Goal: Information Seeking & Learning: Learn about a topic

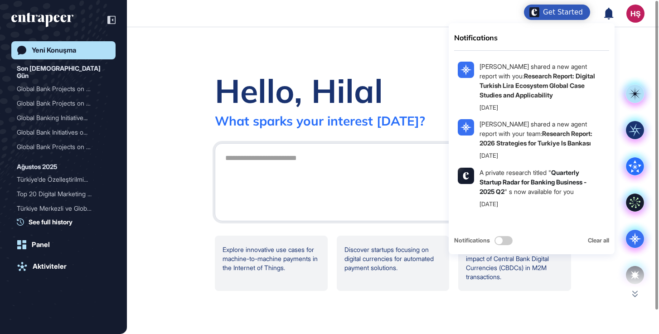
click at [263, 4] on header "Notifications [PERSON_NAME] shared a new agent report with you: Research Report…" at bounding box center [329, 13] width 659 height 27
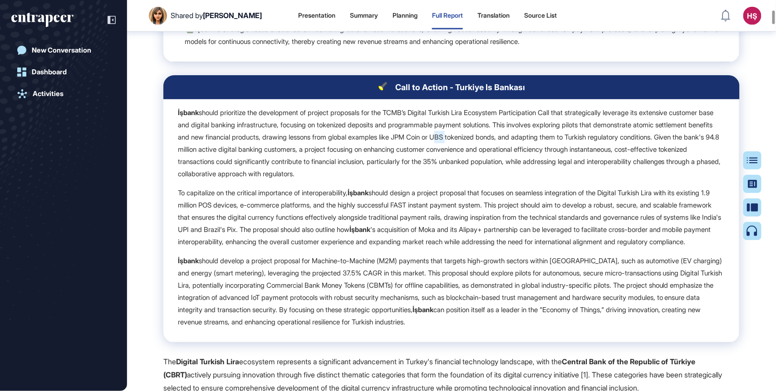
scroll to position [1696, 0]
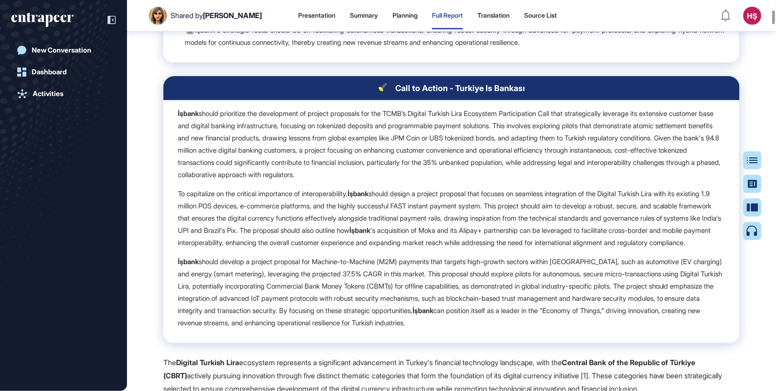
click at [365, 173] on p "İşbank should prioritize the development of project proposals for the TCMB’s Di…" at bounding box center [451, 143] width 547 height 73
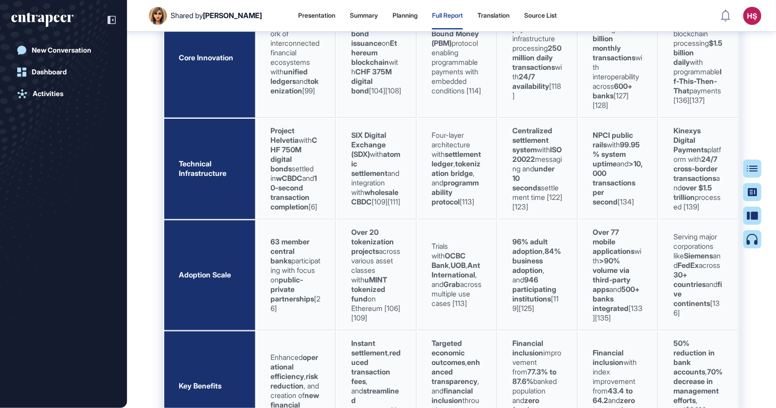
scroll to position [361, 2]
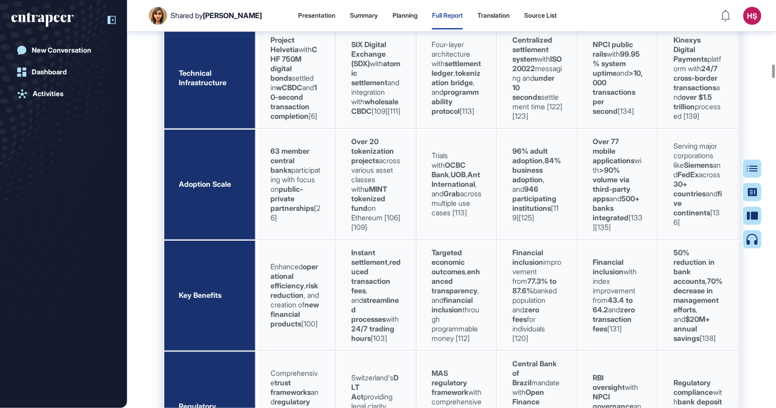
click at [112, 20] on icon at bounding box center [112, 20] width 1 height 3
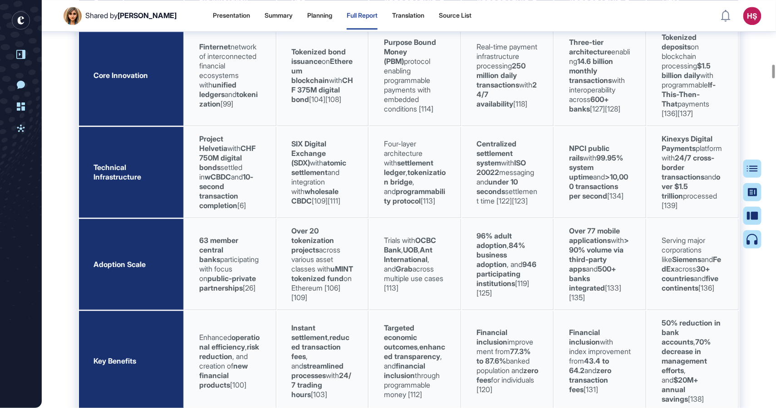
click at [201, 153] on strong "Project Helvetia" at bounding box center [213, 143] width 28 height 19
drag, startPoint x: 199, startPoint y: 201, endPoint x: 238, endPoint y: 256, distance: 66.7
click at [238, 210] on span "Project Helvetia with CHF 750M digital bonds settled in wCBDC and 10-second tra…" at bounding box center [227, 172] width 56 height 76
copy span "Project Helvetia with CHF 750M digital bonds settled in wCBDC and 10-second tra…"
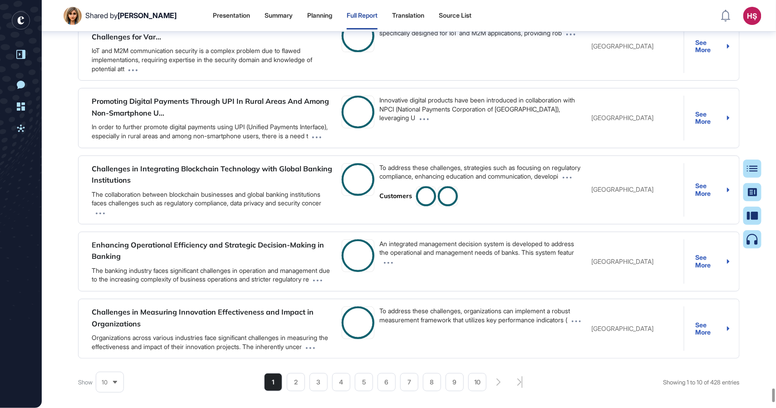
scroll to position [61975, 0]
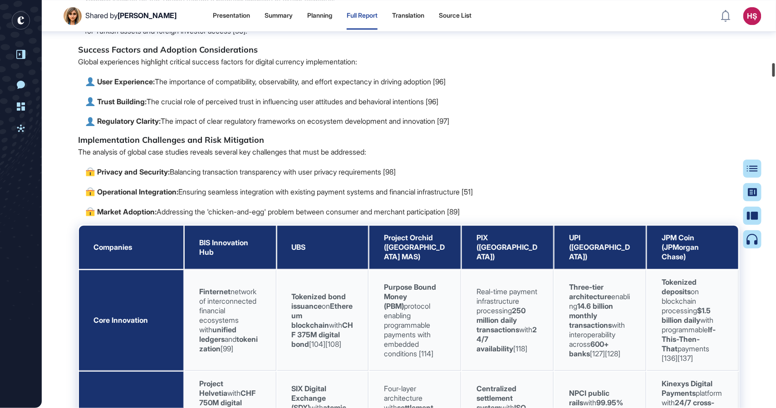
drag, startPoint x: 772, startPoint y: 397, endPoint x: 784, endPoint y: 71, distance: 325.9
click at [775, 71] on html "Shared by [PERSON_NAME] Presentation Summary Planning Full Report Translation S…" at bounding box center [388, 204] width 776 height 408
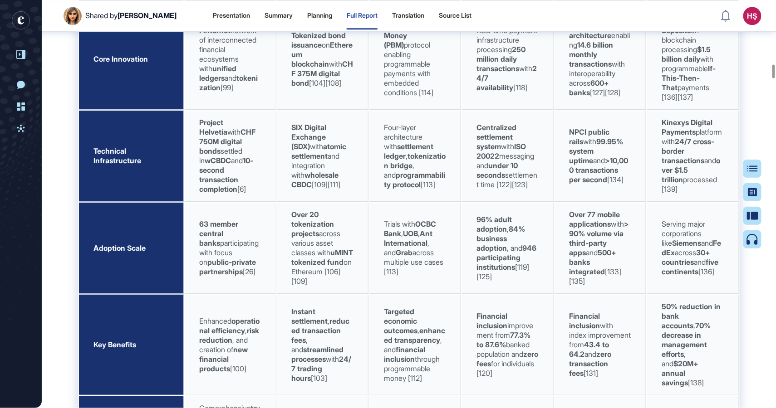
scroll to position [10241, 0]
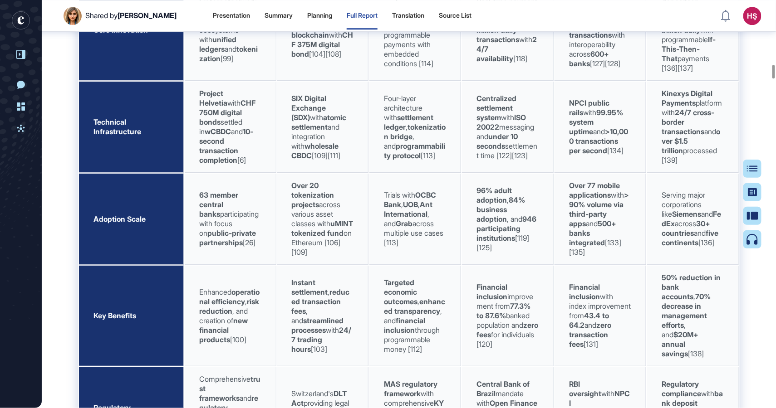
click at [252, 173] on td "Project Helvetia with CHF 750M digital bonds settled in wCBDC and 10-second tra…" at bounding box center [231, 127] width 92 height 91
drag, startPoint x: 197, startPoint y: 156, endPoint x: 238, endPoint y: 212, distance: 68.5
click at [238, 173] on td "Project Helvetia with CHF 750M digital bonds settled in wCBDC and 10-second tra…" at bounding box center [231, 127] width 92 height 91
copy span "Project Helvetia with CHF 750M digital bonds settled in wCBDC and 10-second tra…"
drag, startPoint x: 247, startPoint y: 265, endPoint x: 199, endPoint y: 259, distance: 48.5
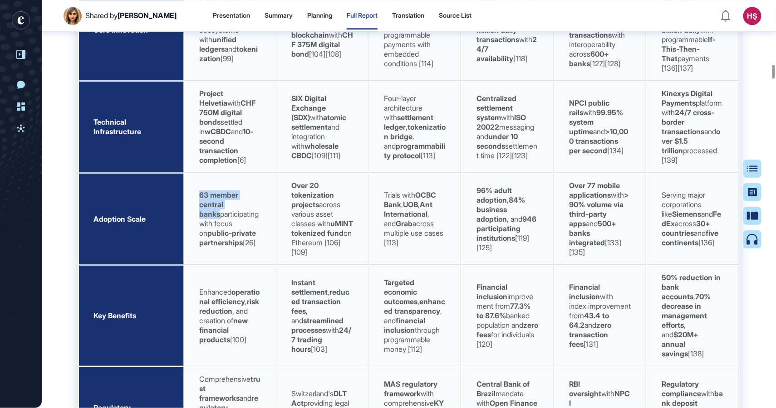
click at [199, 219] on strong "63 member central banks" at bounding box center [218, 204] width 39 height 28
copy strong "63 member central banks"
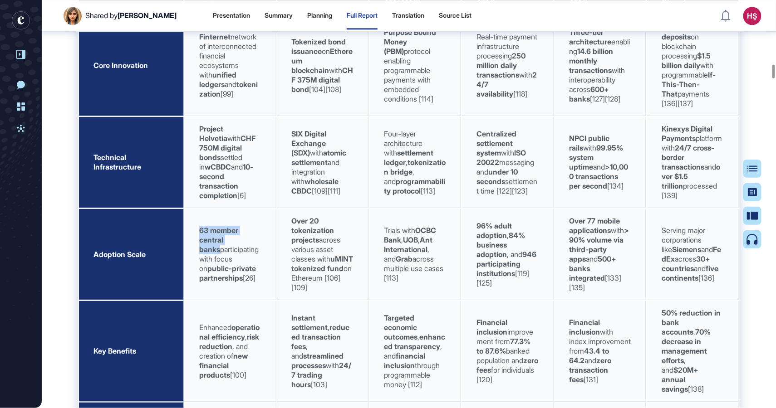
scroll to position [10205, 0]
click at [314, 168] on strong "atomic settlement" at bounding box center [319, 158] width 55 height 19
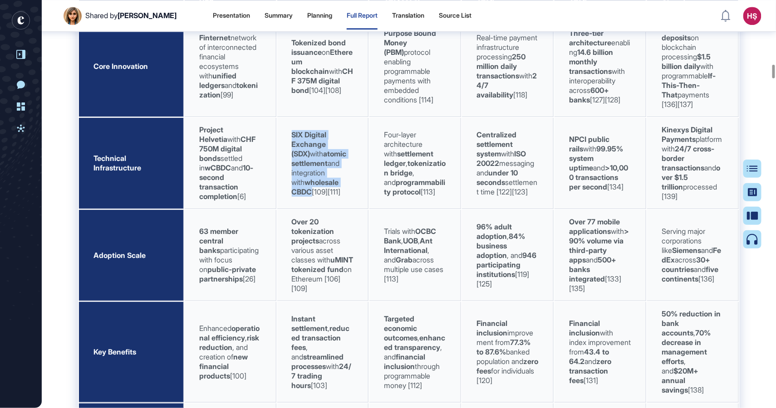
drag, startPoint x: 292, startPoint y: 191, endPoint x: 349, endPoint y: 237, distance: 73.6
click at [347, 196] on span "SIX Digital Exchange (SDX) with atomic settlement and integration with wholesal…" at bounding box center [319, 163] width 55 height 66
copy span "SIX Digital Exchange (SDX) with atomic settlement and integration with wholesal…"
drag, startPoint x: 292, startPoint y: 327, endPoint x: 308, endPoint y: 337, distance: 18.5
click at [308, 293] on span "Over 20 tokenization projects across various asset classes with uMINT tokenized…" at bounding box center [323, 255] width 62 height 76
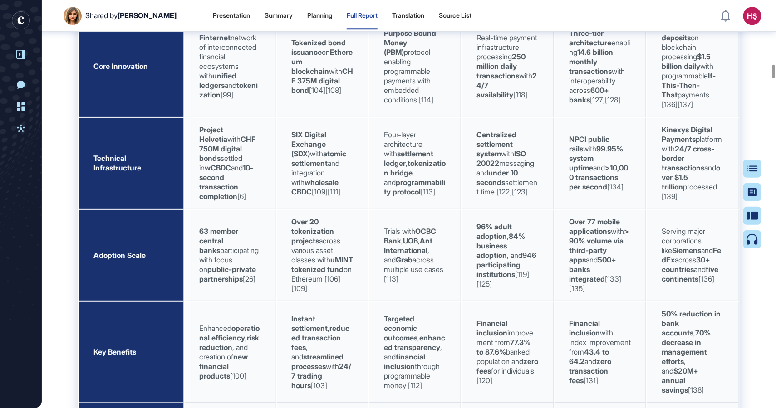
click at [322, 293] on span "Over 20 tokenization projects across various asset classes with uMINT tokenized…" at bounding box center [323, 255] width 62 height 76
drag, startPoint x: 385, startPoint y: 95, endPoint x: 418, endPoint y: 147, distance: 61.5
click at [418, 104] on span "Purpose Bound Money (PBM) protocol enabling programmable payments with embedded…" at bounding box center [410, 67] width 52 height 76
copy span "Purpose Bound Money (PBM) protocol enabling programmable payments with embedded…"
drag, startPoint x: 663, startPoint y: 86, endPoint x: 694, endPoint y: 150, distance: 71.6
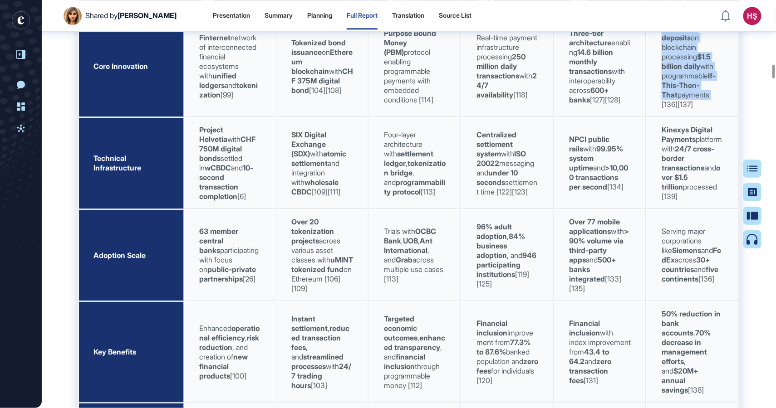
click at [694, 109] on span "Tokenized deposits on blockchain processing $1.5 billion daily with programmabl…" at bounding box center [688, 66] width 54 height 85
copy span "Tokenized deposits on blockchain processing $1.5 billion daily with programmabl…"
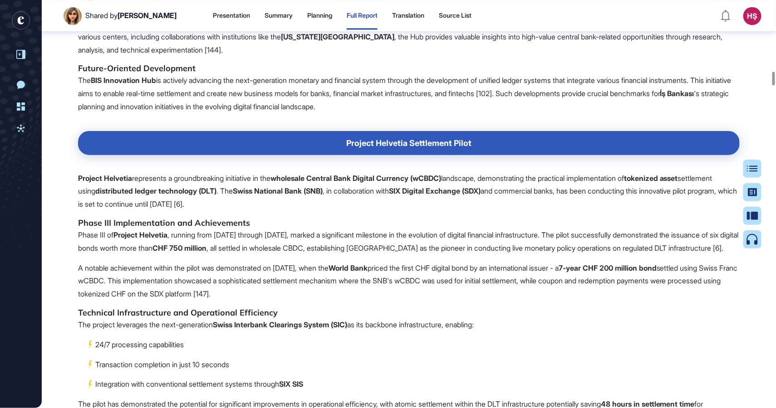
scroll to position [11330, 0]
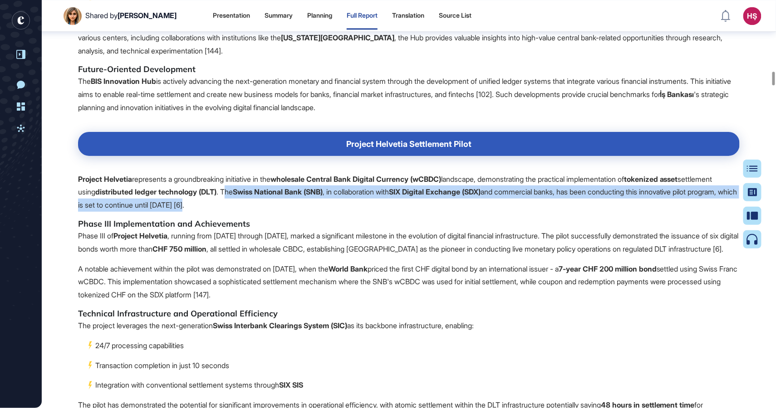
drag, startPoint x: 270, startPoint y: 247, endPoint x: 302, endPoint y: 264, distance: 35.5
click at [302, 212] on p "Project Helvetia represents a groundbreaking initiative in the wholesale Centra…" at bounding box center [408, 186] width 661 height 52
copy p "he Swiss National Bank (SNB) , in collaboration with SIX Digital Exchange (SDX)…"
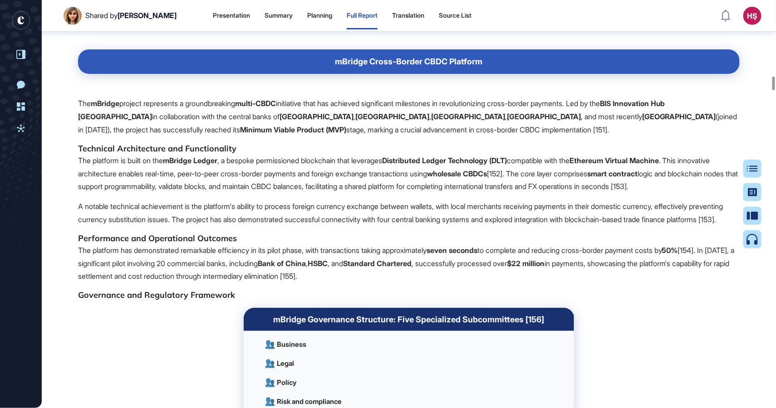
scroll to position [12101, 0]
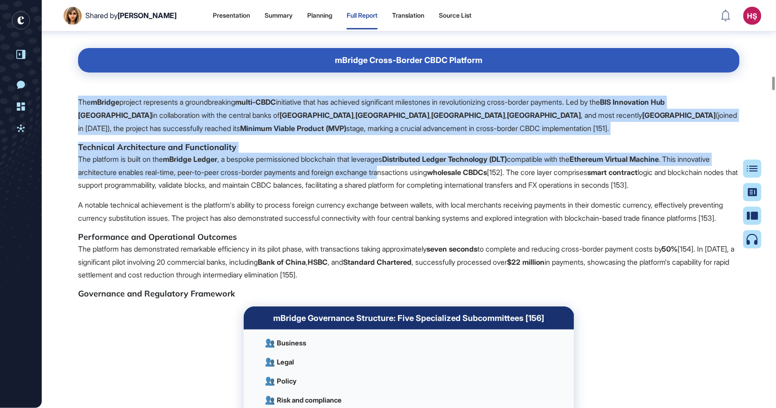
drag, startPoint x: 77, startPoint y: 209, endPoint x: 439, endPoint y: 279, distance: 368.7
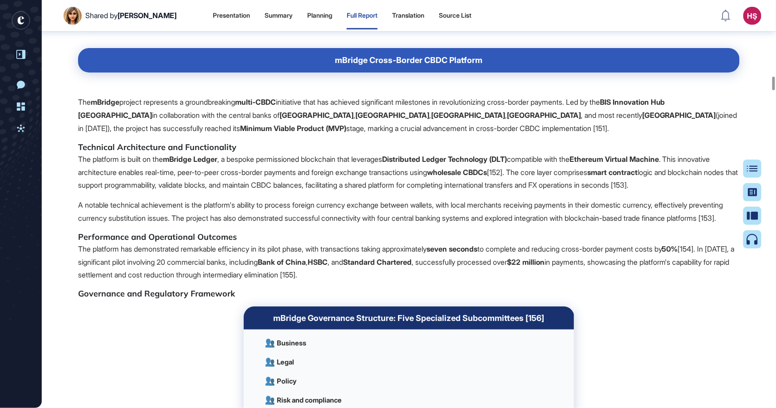
click at [560, 192] on p "The platform is built on the mBridge Ledger , a bespoke permissioned blockchain…" at bounding box center [408, 172] width 661 height 39
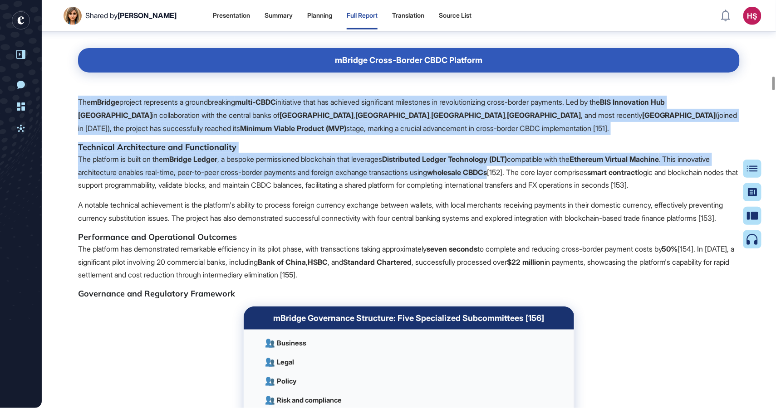
drag, startPoint x: 557, startPoint y: 278, endPoint x: 77, endPoint y: 210, distance: 485.1
copy span "The mBridge project represents a groundbreaking multi-CBDC initiative that has …"
click at [250, 192] on p "The platform is built on the mBridge Ledger , a bespoke permissioned blockchain…" at bounding box center [408, 172] width 661 height 39
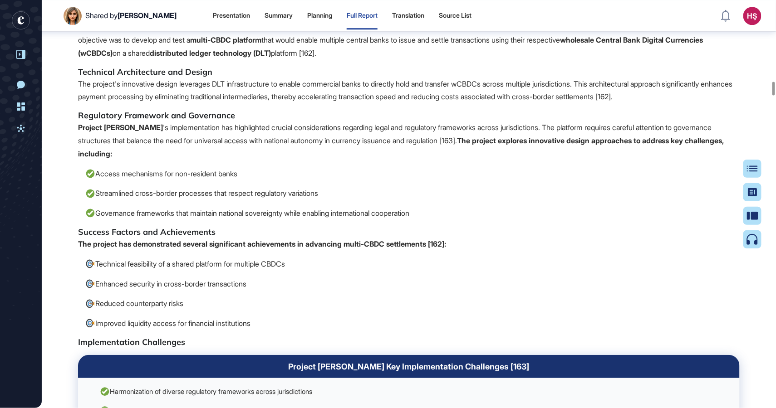
scroll to position [12936, 0]
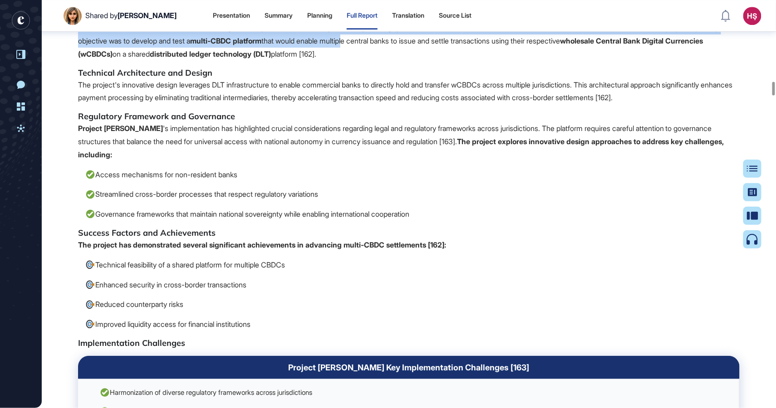
drag, startPoint x: 79, startPoint y: 136, endPoint x: 389, endPoint y: 149, distance: 310.1
click at [389, 60] on p "Project [PERSON_NAME] represents a groundbreaking international collaboration l…" at bounding box center [408, 34] width 661 height 52
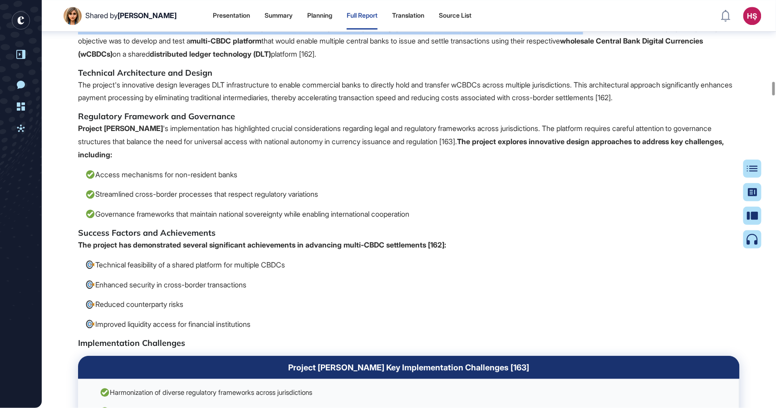
drag, startPoint x: 602, startPoint y: 150, endPoint x: 79, endPoint y: 132, distance: 523.7
click at [79, 60] on p "Project [PERSON_NAME] represents a groundbreaking international collaboration l…" at bounding box center [408, 34] width 661 height 52
copy p "Project [PERSON_NAME] represents a groundbreaking international collaboration l…"
click at [294, 78] on h5 "Technical Architecture and Design" at bounding box center [408, 73] width 661 height 11
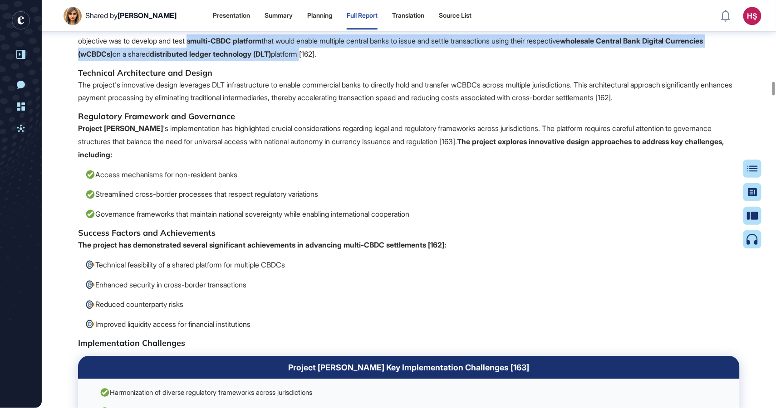
drag, startPoint x: 357, startPoint y: 174, endPoint x: 230, endPoint y: 158, distance: 128.0
click at [230, 60] on p "Project [PERSON_NAME] represents a groundbreaking international collaboration l…" at bounding box center [408, 34] width 661 height 52
copy p "multi-CBDC platform that would enable multiple central banks to issue and settl…"
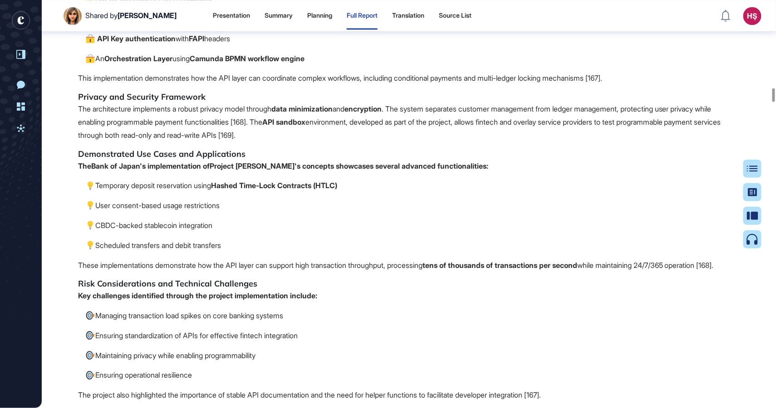
scroll to position [13979, 0]
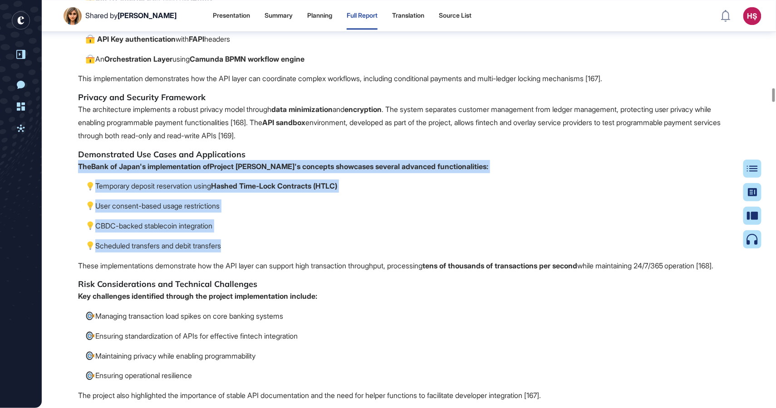
drag, startPoint x: 78, startPoint y: 282, endPoint x: 231, endPoint y: 361, distance: 172.4
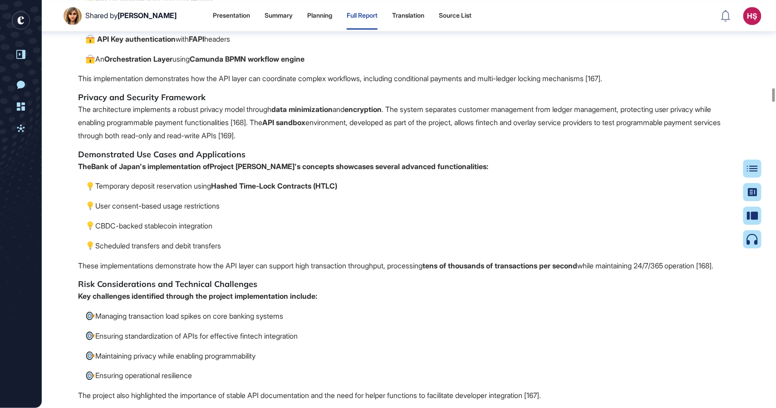
click at [240, 253] on p "Scheduled transfers and debit transfers" at bounding box center [412, 245] width 654 height 13
drag, startPoint x: 237, startPoint y: 359, endPoint x: 78, endPoint y: 282, distance: 176.9
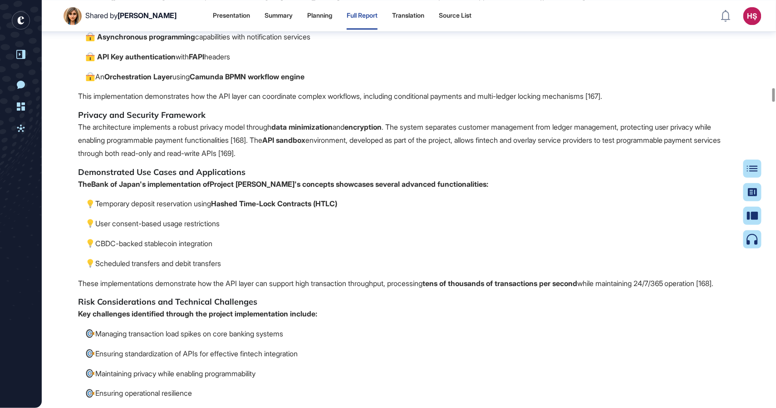
scroll to position [13961, 0]
click at [223, 121] on h5 "Privacy and Security Framework" at bounding box center [408, 115] width 661 height 11
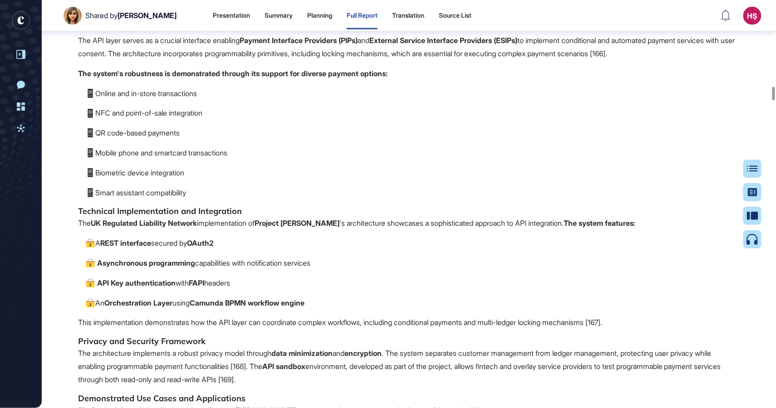
scroll to position [13734, 0]
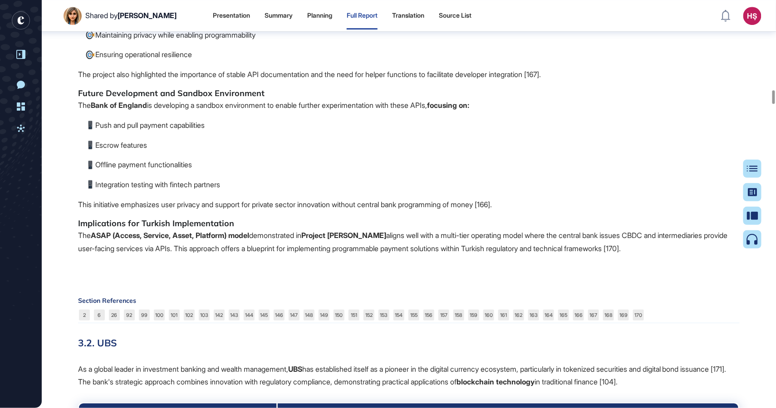
click at [79, 112] on p "The Bank of England is developing a sandbox environment to enable further exper…" at bounding box center [408, 105] width 661 height 13
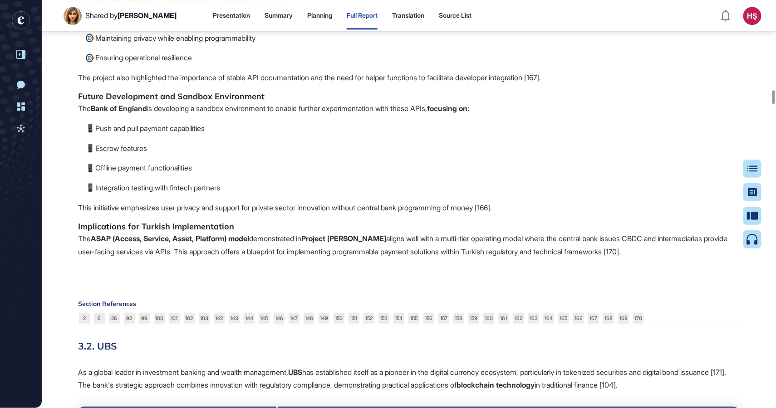
scroll to position [14296, 0]
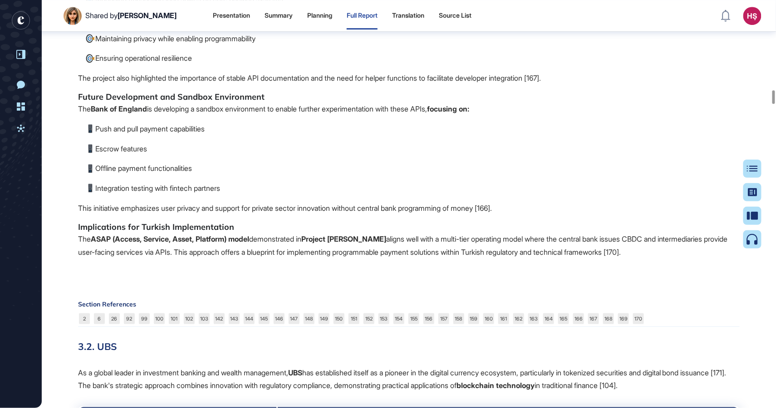
drag, startPoint x: 78, startPoint y: 230, endPoint x: 234, endPoint y: 313, distance: 176.9
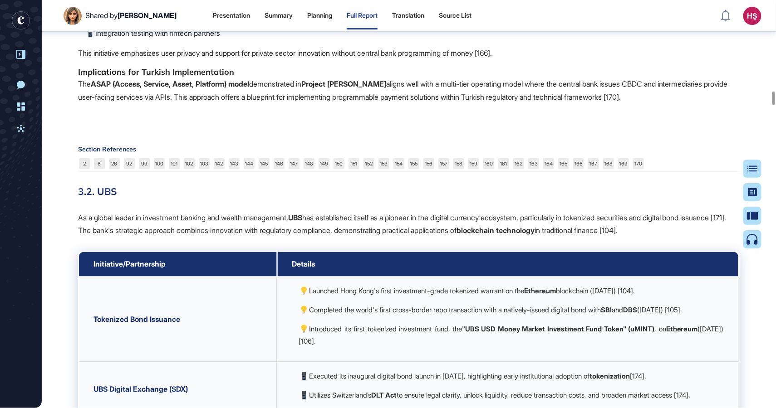
scroll to position [14450, 0]
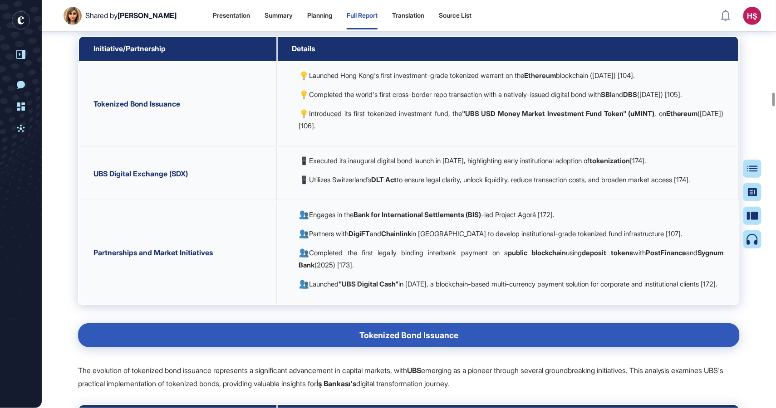
scroll to position [14668, 0]
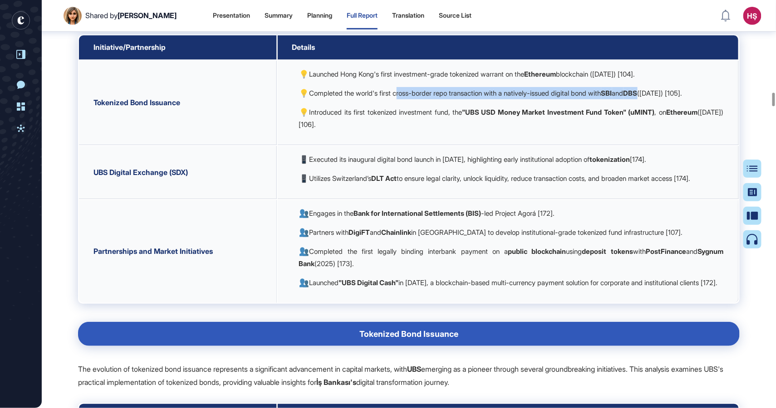
drag, startPoint x: 406, startPoint y: 215, endPoint x: 683, endPoint y: 214, distance: 276.2
click at [683, 99] on p "Completed the world's first cross-border repo transaction with a natively-issue…" at bounding box center [511, 93] width 425 height 12
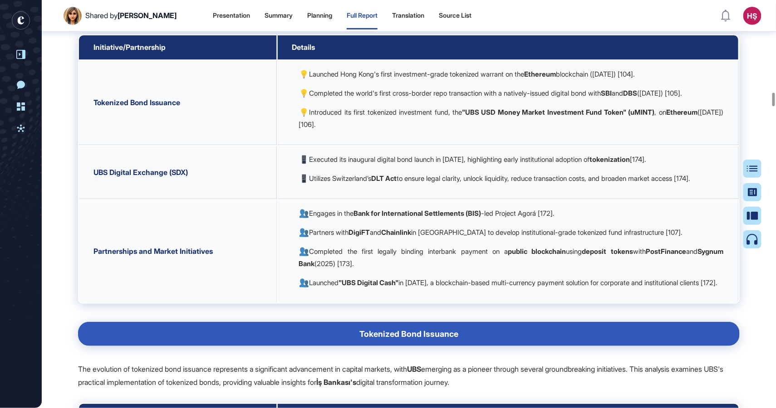
click at [352, 131] on p "Introduced its first tokenized investment fund, the "UBS USD Money Market Inves…" at bounding box center [511, 118] width 425 height 24
click at [313, 131] on p "Introduced its first tokenized investment fund, the "UBS USD Money Market Inves…" at bounding box center [511, 118] width 425 height 24
drag, startPoint x: 312, startPoint y: 243, endPoint x: 356, endPoint y: 255, distance: 45.7
click at [356, 131] on p "Introduced its first tokenized investment fund, the "UBS USD Money Market Inves…" at bounding box center [511, 118] width 425 height 24
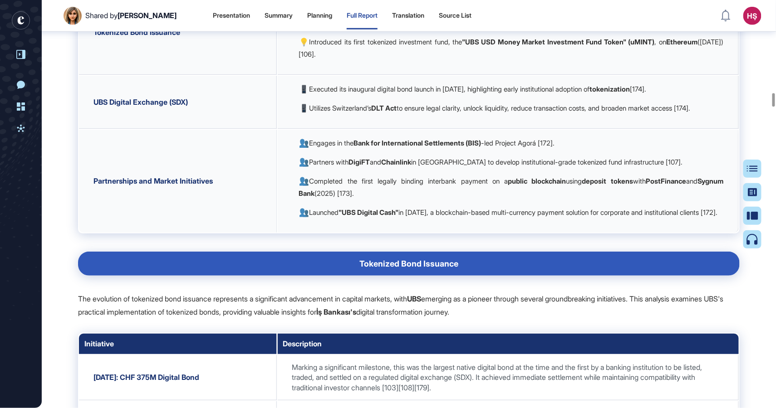
scroll to position [14741, 0]
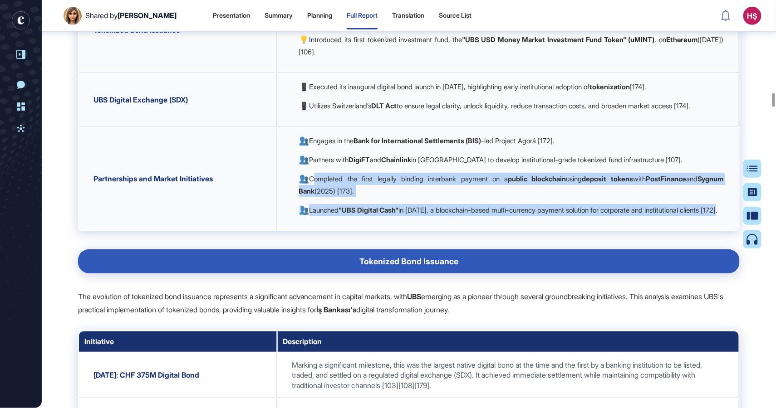
drag, startPoint x: 313, startPoint y: 318, endPoint x: 341, endPoint y: 361, distance: 51.6
click at [341, 230] on td "Engages in the Bank for International Settlements (BIS) -led Project Agorá [172…" at bounding box center [508, 178] width 461 height 103
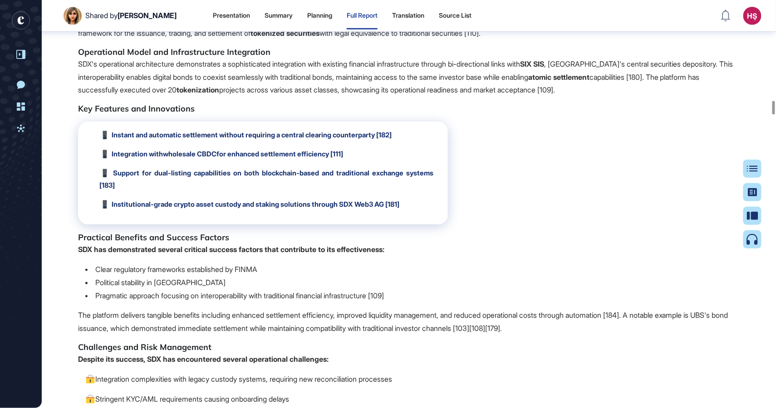
scroll to position [15974, 0]
click at [244, 159] on span "Integration with wholesale CBDC for enhanced settlement efficiency [111]" at bounding box center [227, 154] width 231 height 9
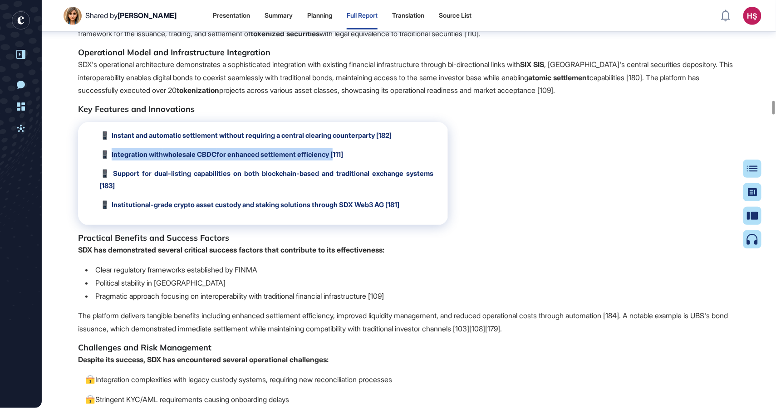
drag, startPoint x: 112, startPoint y: 301, endPoint x: 340, endPoint y: 304, distance: 227.3
click at [340, 159] on span "Integration with wholesale CBDC for enhanced settlement efficiency [111]" at bounding box center [227, 154] width 231 height 9
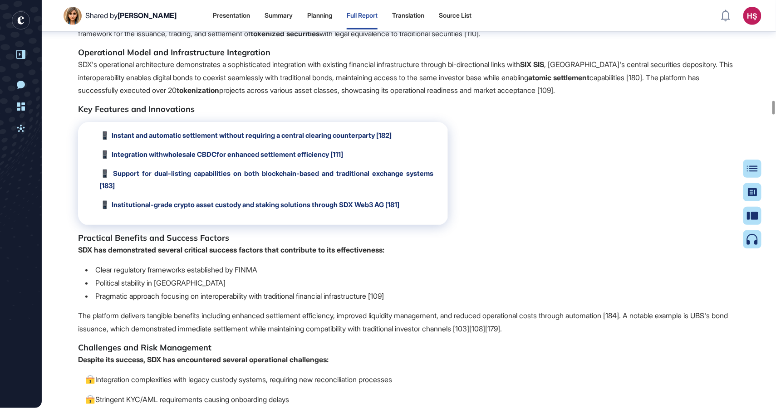
drag, startPoint x: 78, startPoint y: 159, endPoint x: 173, endPoint y: 160, distance: 95.2
click at [173, 40] on p "SIX Digital Exchange (SDX) launched in [DATE] as a pioneering regulated platfor…" at bounding box center [408, 14] width 661 height 52
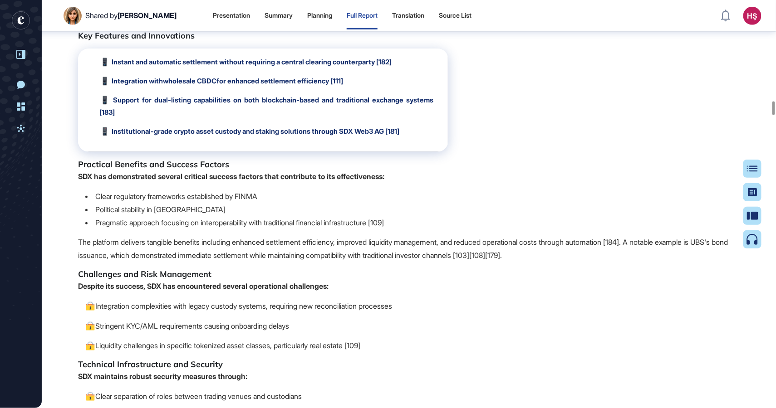
scroll to position [16047, 0]
drag, startPoint x: 79, startPoint y: 141, endPoint x: 508, endPoint y: 137, distance: 429.5
click at [508, 24] on p "SDX's operational architecture demonstrates a sophisticated integration with ex…" at bounding box center [408, 4] width 661 height 39
drag, startPoint x: 690, startPoint y: 155, endPoint x: 72, endPoint y: 138, distance: 618.4
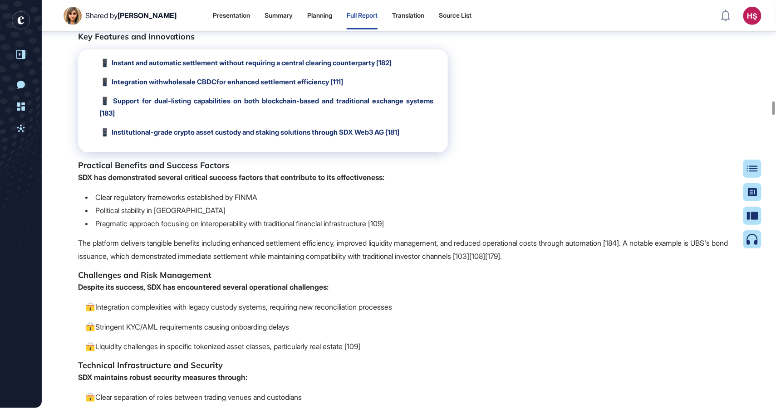
click at [297, 42] on h5 "Key Features and Innovations" at bounding box center [408, 36] width 661 height 11
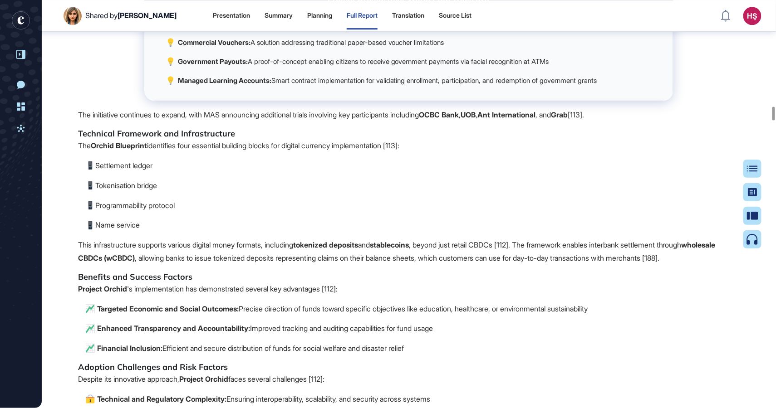
scroll to position [16918, 0]
click at [178, 29] on strong "Government Vouchers:" at bounding box center [215, 24] width 74 height 9
drag, startPoint x: 165, startPoint y: 186, endPoint x: 630, endPoint y: 245, distance: 468.7
click at [630, 102] on td "Government Vouchers: A streamlined system for creating and managing government …" at bounding box center [408, 56] width 529 height 91
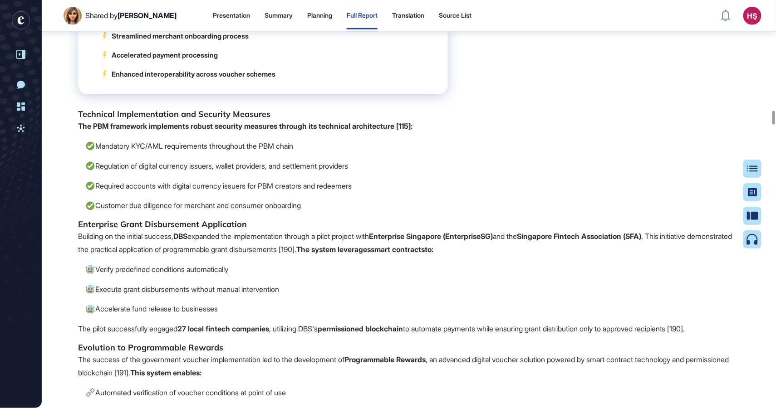
scroll to position [17580, 0]
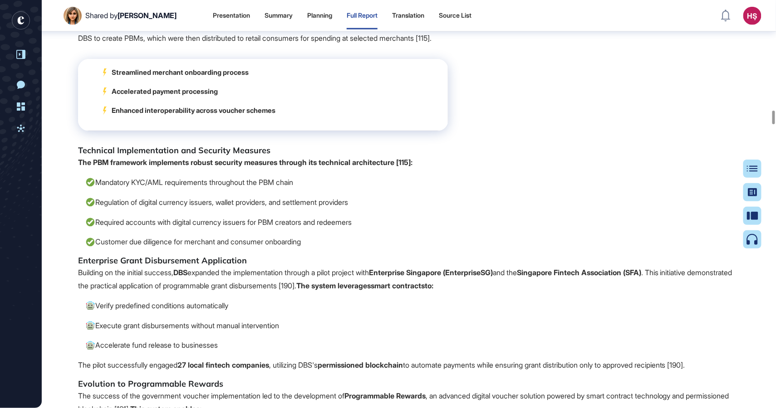
scroll to position [17544, 0]
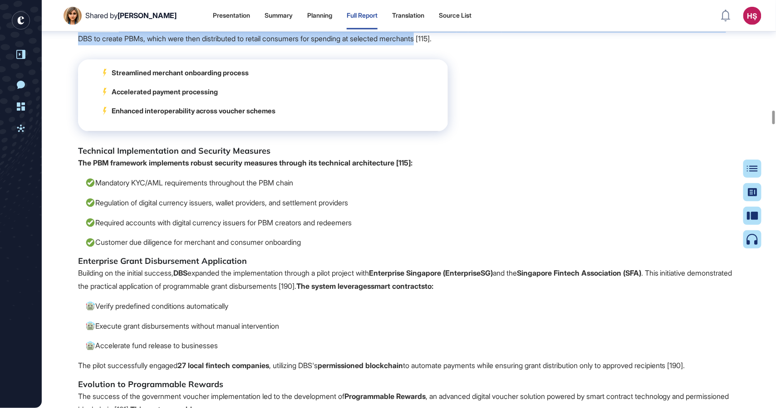
drag, startPoint x: 484, startPoint y: 206, endPoint x: 122, endPoint y: 186, distance: 362.5
click at [122, 46] on p "A significant pilot implementation was conducted through a collaboration betwee…" at bounding box center [408, 33] width 661 height 26
drag, startPoint x: 79, startPoint y: 190, endPoint x: 484, endPoint y: 205, distance: 405.7
click at [484, 46] on p "A significant pilot implementation was conducted through a collaboration betwee…" at bounding box center [408, 33] width 661 height 26
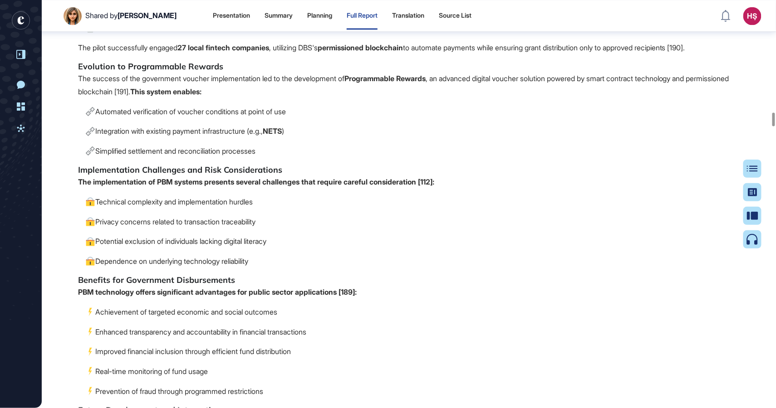
scroll to position [17861, 0]
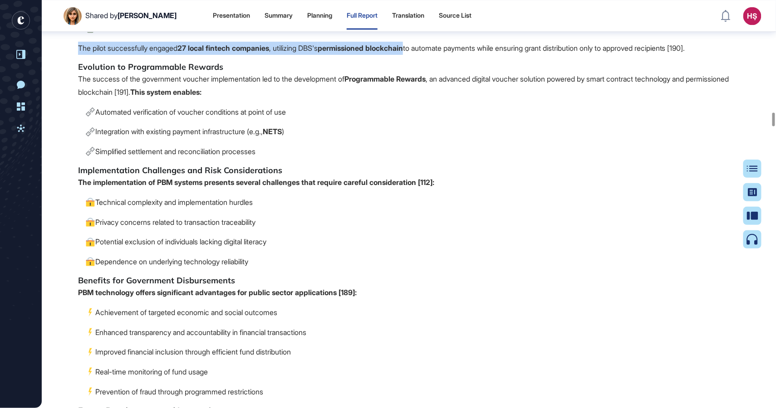
drag, startPoint x: 425, startPoint y: 209, endPoint x: 79, endPoint y: 210, distance: 346.1
click at [79, 55] on p "The pilot successfully engaged 27 local fintech companies , utilizing DBS's per…" at bounding box center [408, 48] width 661 height 13
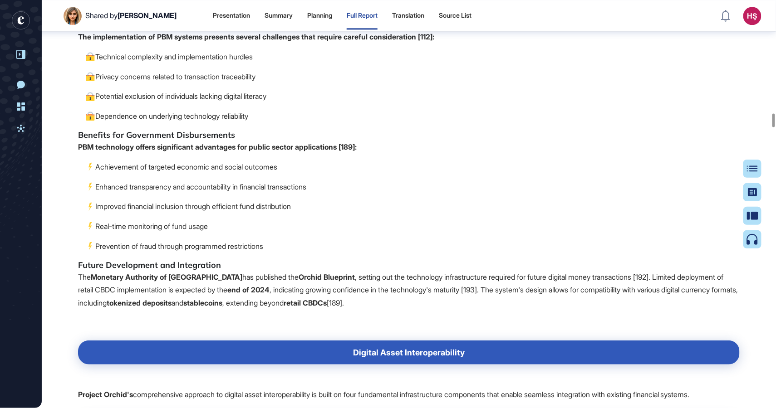
scroll to position [18006, 0]
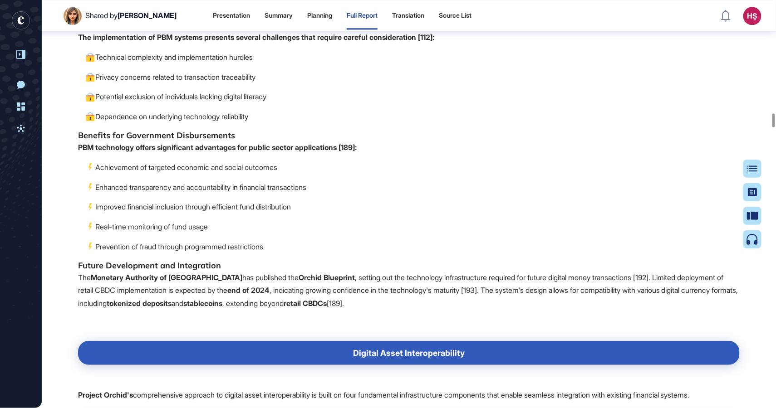
click at [325, 13] on p "Simplified settlement and reconciliation processes" at bounding box center [412, 6] width 654 height 13
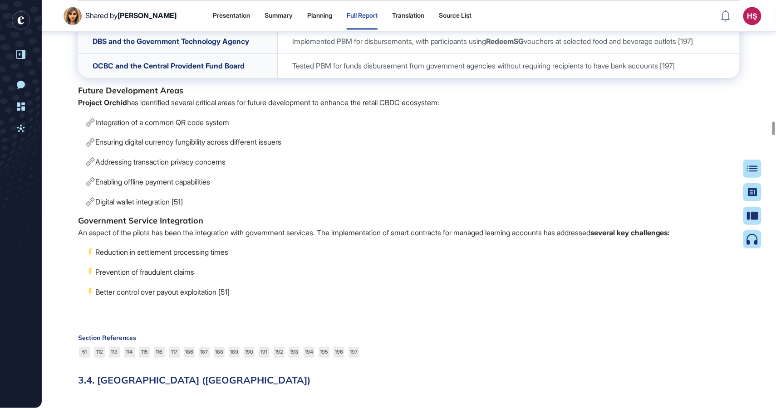
scroll to position [19295, 0]
drag, startPoint x: 90, startPoint y: 182, endPoint x: 167, endPoint y: 186, distance: 77.2
click at [167, 30] on td "Grab, UOB, and Fazz" at bounding box center [177, 17] width 199 height 24
drag, startPoint x: 289, startPoint y: 186, endPoint x: 486, endPoint y: 186, distance: 197.3
click at [486, 22] on span "Collaborated on testing programmable rewards using PBM [197]" at bounding box center [393, 17] width 202 height 9
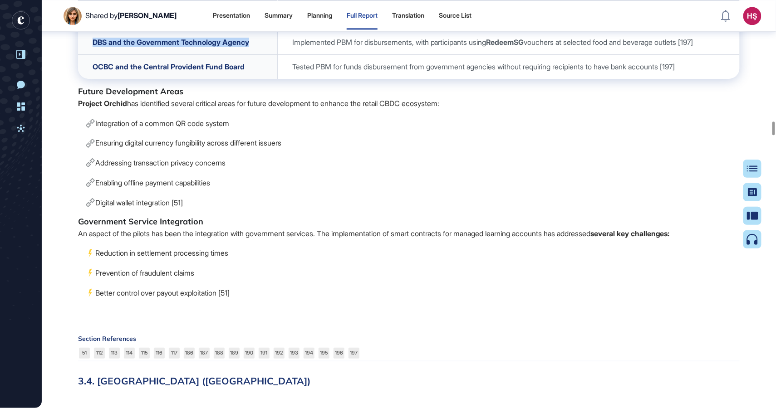
drag, startPoint x: 94, startPoint y: 206, endPoint x: 255, endPoint y: 208, distance: 161.5
click at [255, 54] on td "DBS and the Government Technology Agency" at bounding box center [177, 42] width 199 height 24
drag, startPoint x: 287, startPoint y: 204, endPoint x: 393, endPoint y: 198, distance: 106.8
click at [393, 54] on td "Implemented PBM for disbursements, with participants using RedeemSG vouchers at…" at bounding box center [508, 42] width 462 height 24
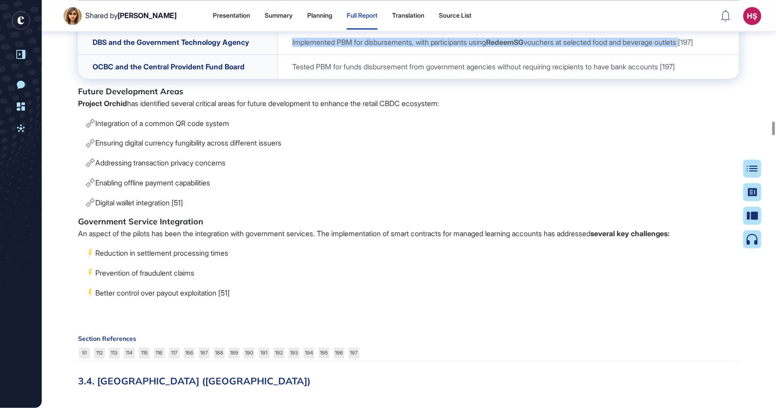
drag, startPoint x: 702, startPoint y: 207, endPoint x: 286, endPoint y: 208, distance: 415.9
click at [292, 47] on span "Implemented PBM for disbursements, with participants using RedeemSG vouchers at…" at bounding box center [492, 42] width 401 height 9
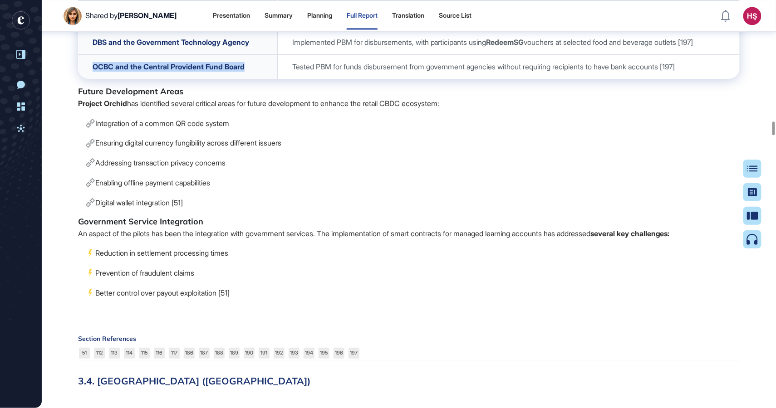
drag, startPoint x: 92, startPoint y: 232, endPoint x: 249, endPoint y: 233, distance: 156.9
click at [249, 79] on td "OCBC and the Central Provident Fund Board" at bounding box center [177, 66] width 199 height 24
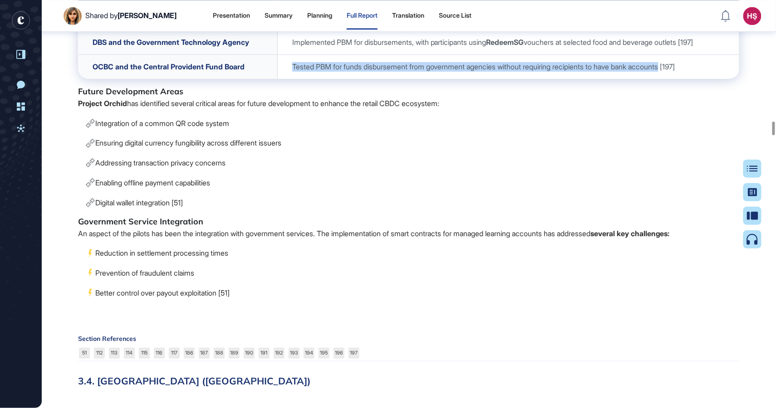
drag, startPoint x: 287, startPoint y: 231, endPoint x: 680, endPoint y: 233, distance: 393.2
click at [675, 71] on span "Tested PBM for funds disbursement from government agencies without requiring re…" at bounding box center [483, 66] width 383 height 9
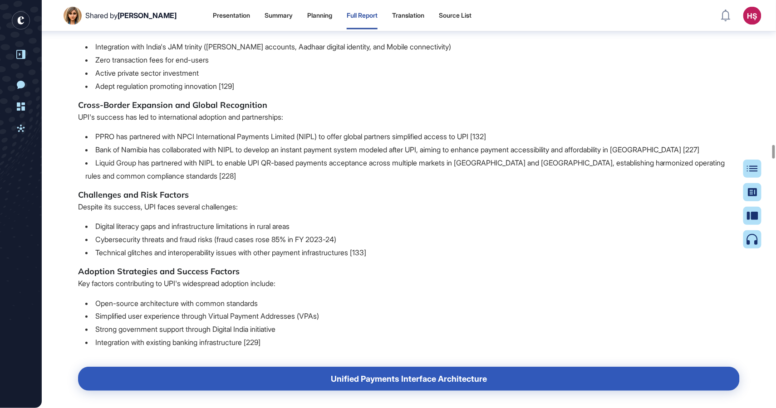
scroll to position [23023, 0]
click at [753, 167] on icon at bounding box center [755, 169] width 11 height 6
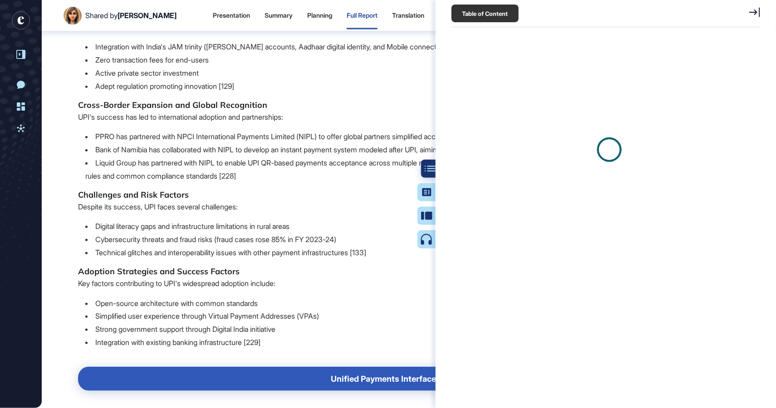
scroll to position [363, 310]
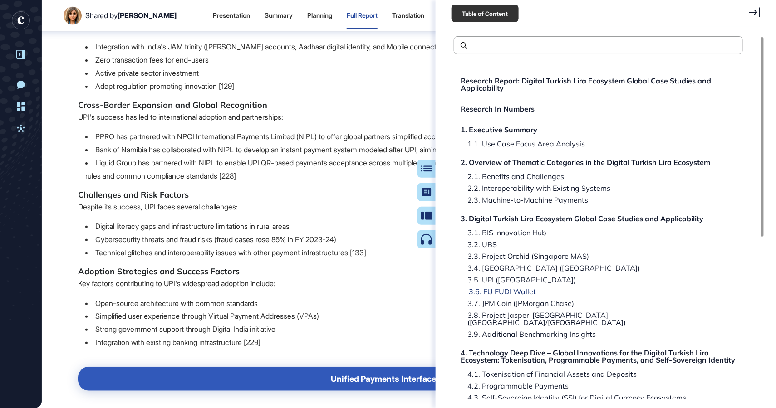
click at [520, 288] on div "3.6. EU EUDI Wallet" at bounding box center [499, 291] width 74 height 7
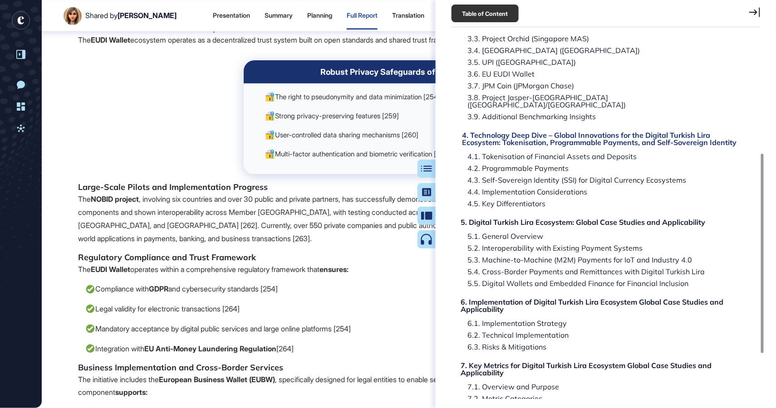
scroll to position [210, 0]
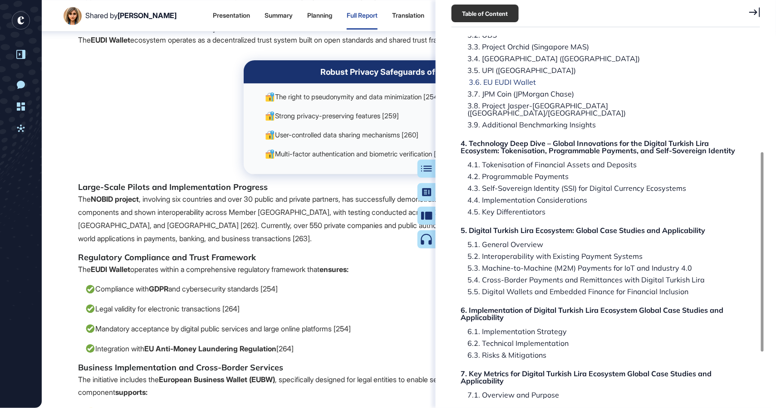
click at [513, 78] on div "3.6. EU EUDI Wallet" at bounding box center [499, 81] width 74 height 7
click at [757, 15] on icon at bounding box center [754, 12] width 11 height 10
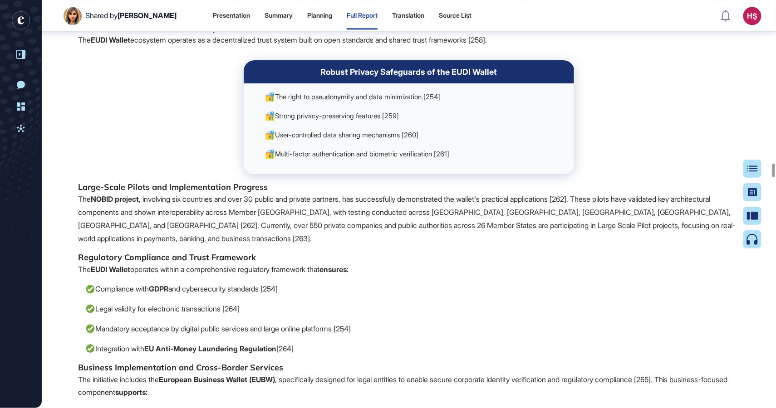
drag, startPoint x: 79, startPoint y: 88, endPoint x: 253, endPoint y: 92, distance: 174.2
drag, startPoint x: 145, startPoint y: 147, endPoint x: 645, endPoint y: 171, distance: 500.4
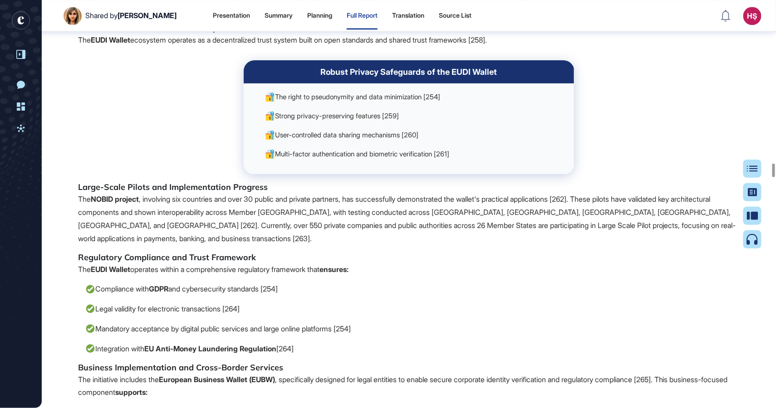
drag, startPoint x: 664, startPoint y: 171, endPoint x: 145, endPoint y: 146, distance: 520.4
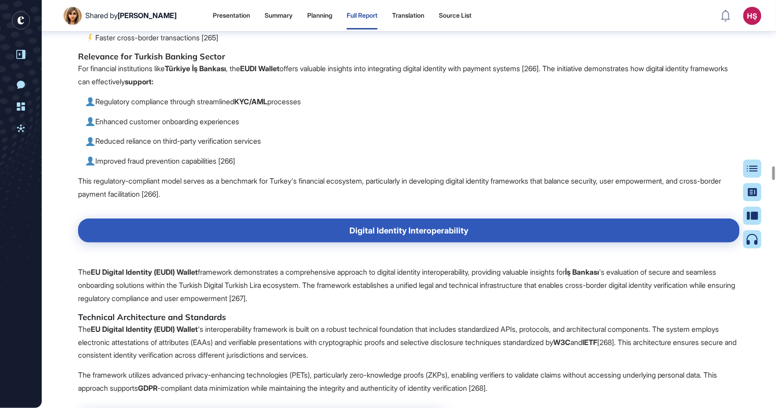
scroll to position [26461, 0]
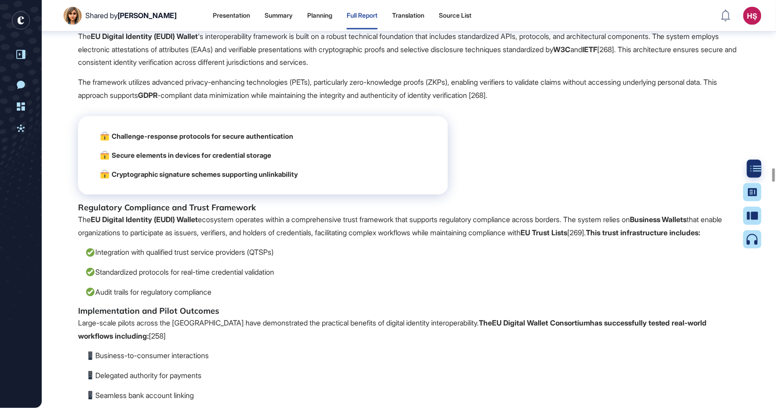
click at [755, 168] on icon at bounding box center [755, 169] width 11 height 6
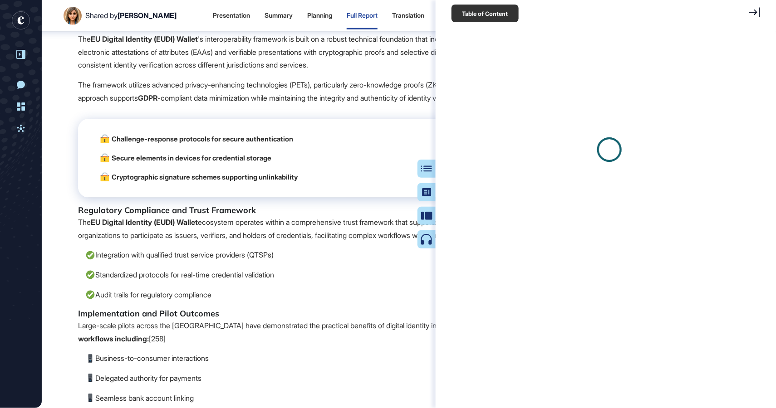
scroll to position [26751, 0]
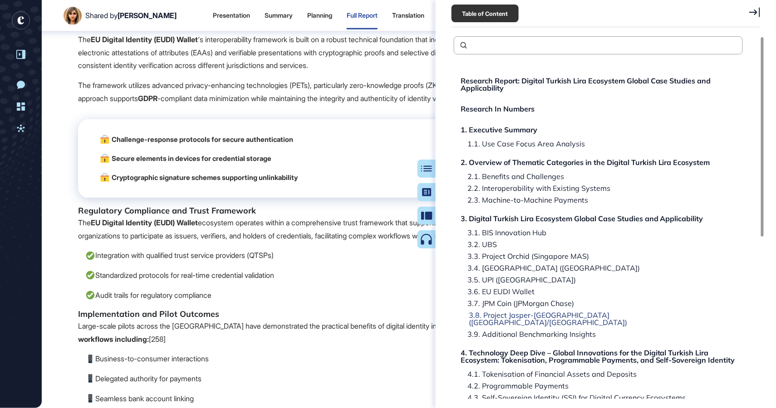
click at [500, 312] on div "3.8. Project Jasper-[GEOGRAPHIC_DATA] ([GEOGRAPHIC_DATA]/[GEOGRAPHIC_DATA])" at bounding box center [599, 319] width 275 height 15
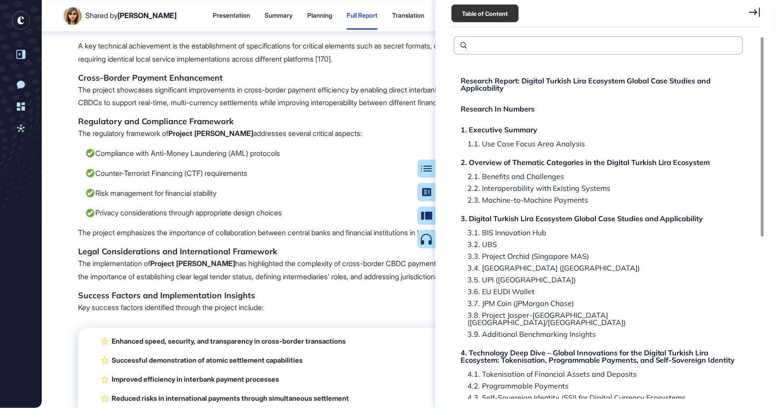
click at [259, 66] on p "A key technical achievement is the establishment of specifications for critical…" at bounding box center [408, 52] width 661 height 26
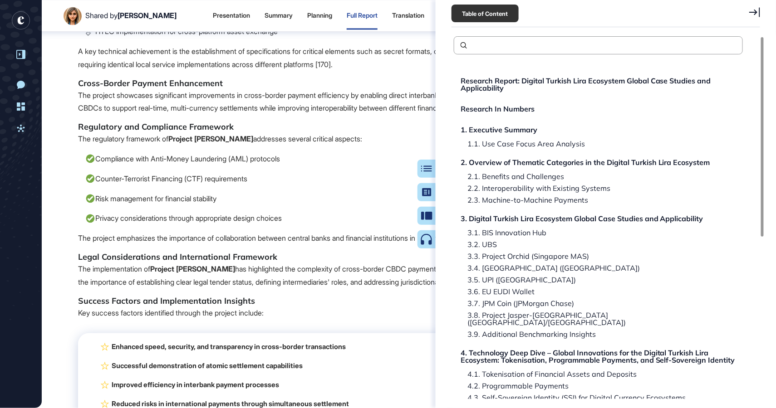
scroll to position [32384, 0]
click at [754, 18] on div at bounding box center [754, 13] width 11 height 13
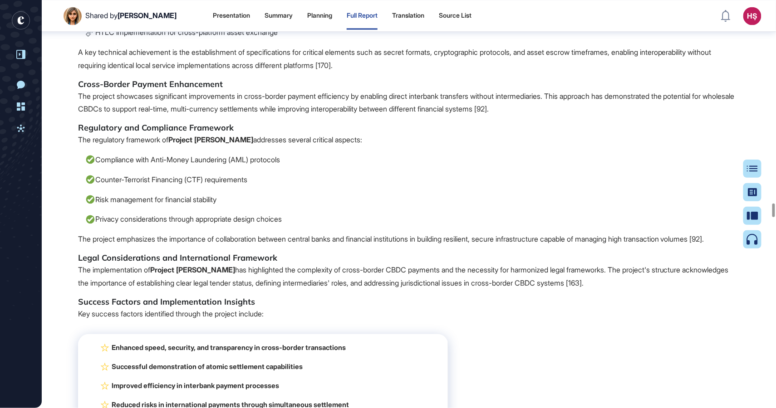
drag, startPoint x: 433, startPoint y: 109, endPoint x: 682, endPoint y: 112, distance: 249.5
drag, startPoint x: 533, startPoint y: 142, endPoint x: 312, endPoint y: 155, distance: 221.3
drag, startPoint x: 555, startPoint y: 99, endPoint x: 151, endPoint y: 111, distance: 404.7
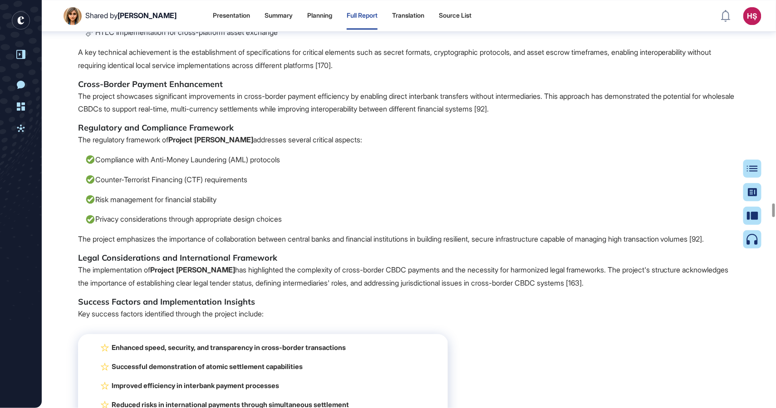
drag, startPoint x: 556, startPoint y: 100, endPoint x: 114, endPoint y: 111, distance: 441.5
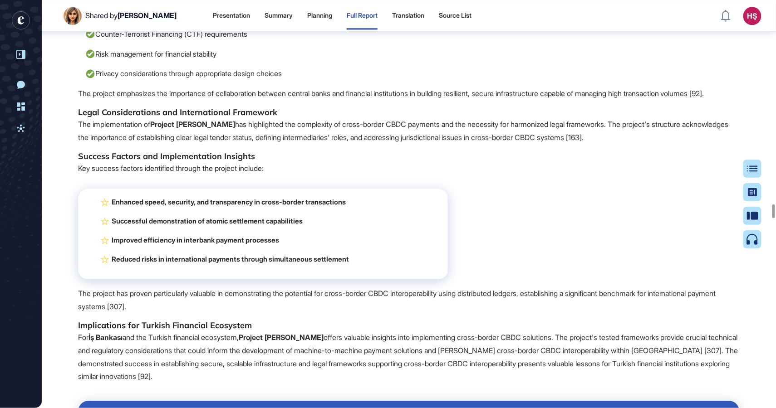
scroll to position [32529, 0]
drag, startPoint x: 585, startPoint y: 162, endPoint x: 585, endPoint y: 174, distance: 11.8
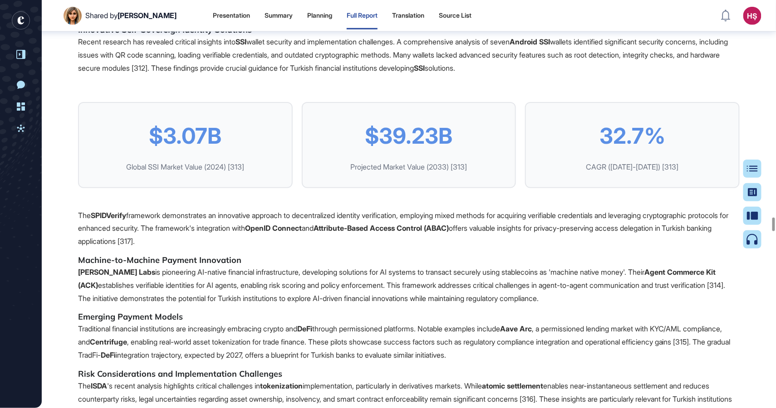
scroll to position [34625, 0]
drag, startPoint x: 147, startPoint y: 158, endPoint x: 552, endPoint y: 158, distance: 405.0
drag, startPoint x: 578, startPoint y: 157, endPoint x: 188, endPoint y: 170, distance: 390.3
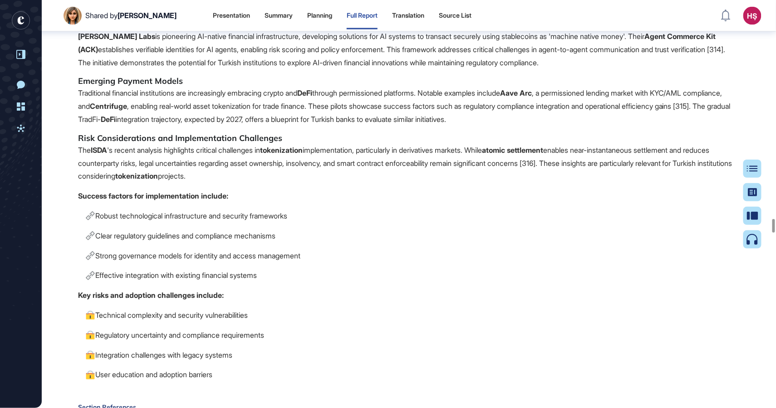
scroll to position [34861, 0]
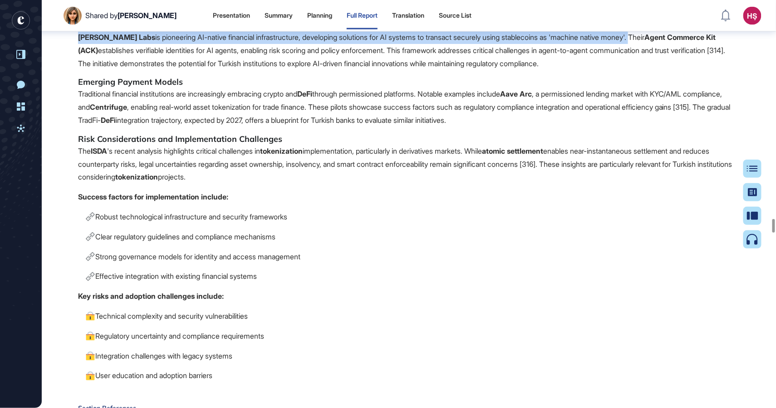
drag, startPoint x: 76, startPoint y: 252, endPoint x: 637, endPoint y: 253, distance: 561.1
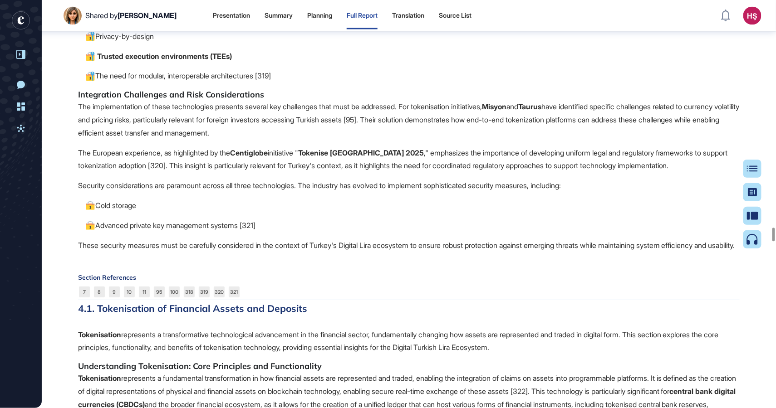
scroll to position [36258, 0]
drag, startPoint x: 385, startPoint y: 99, endPoint x: 486, endPoint y: 112, distance: 101.5
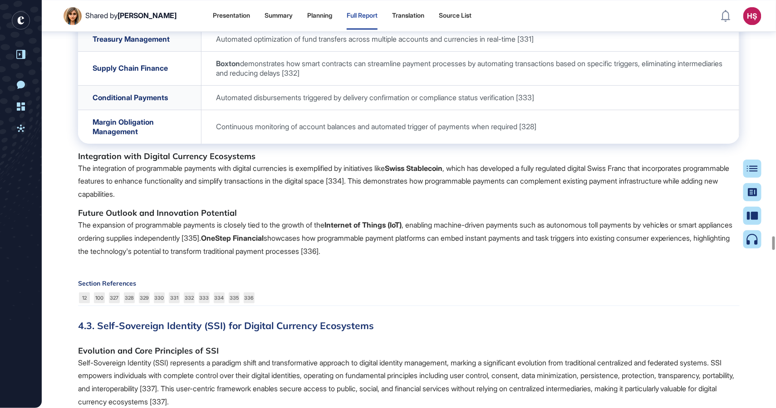
scroll to position [37637, 0]
drag, startPoint x: 342, startPoint y: 226, endPoint x: 618, endPoint y: 242, distance: 276.2
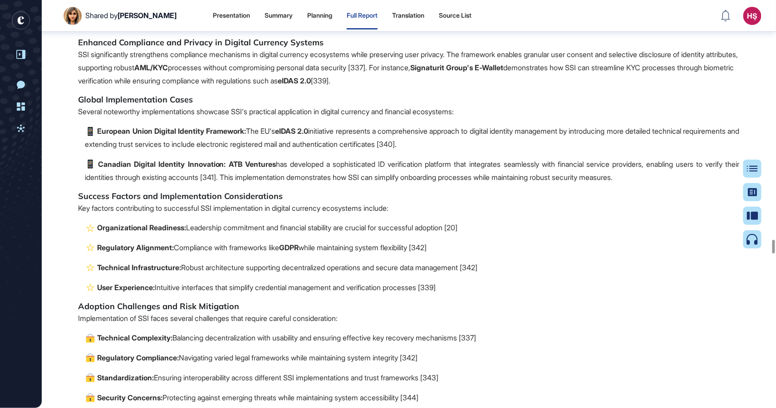
scroll to position [38190, 0]
drag, startPoint x: 78, startPoint y: 288, endPoint x: 203, endPoint y: 303, distance: 125.6
click at [203, 32] on p "Several blockchain-based frameworks support SSI implementation, including Sovri…" at bounding box center [408, 18] width 661 height 26
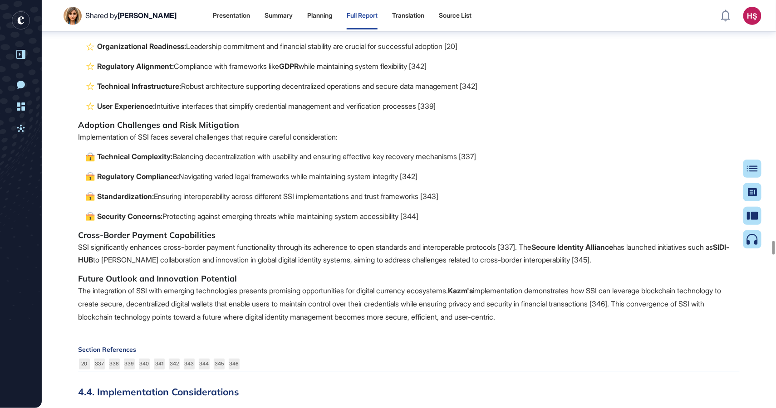
scroll to position [38371, 0]
drag, startPoint x: 98, startPoint y: 225, endPoint x: 460, endPoint y: 238, distance: 362.7
drag, startPoint x: 98, startPoint y: 258, endPoint x: 246, endPoint y: 271, distance: 148.0
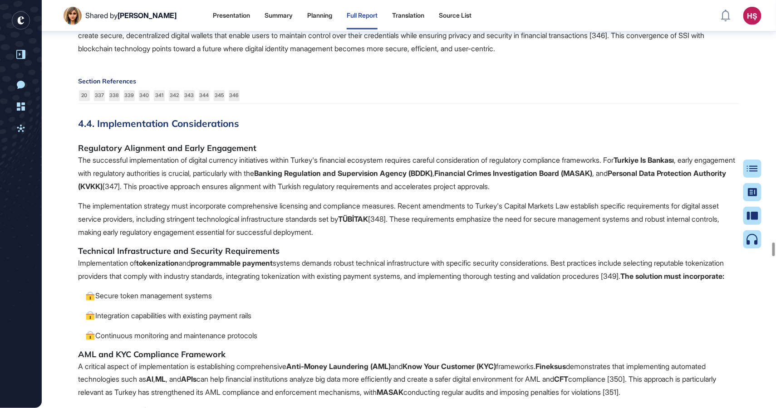
scroll to position [38644, 0]
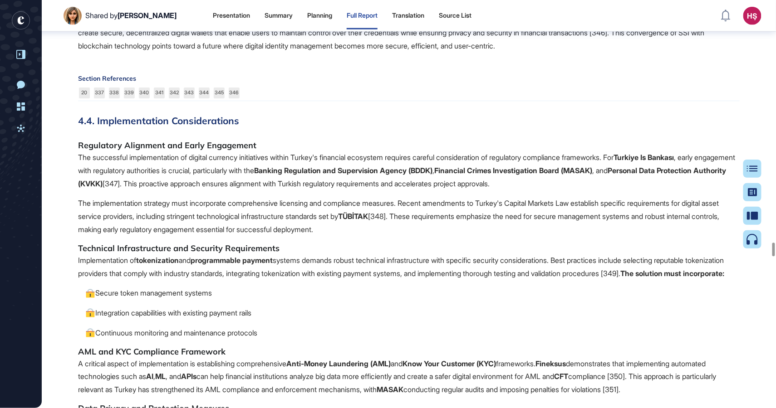
drag, startPoint x: 554, startPoint y: 246, endPoint x: 620, endPoint y: 263, distance: 67.8
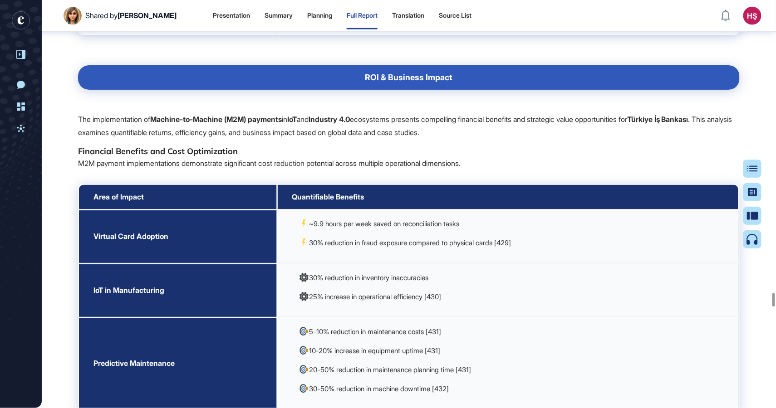
scroll to position [46690, 0]
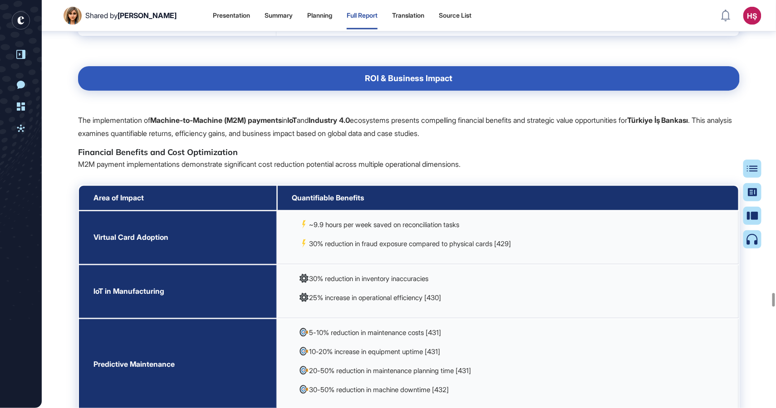
drag, startPoint x: 291, startPoint y: 225, endPoint x: 319, endPoint y: 230, distance: 28.6
drag, startPoint x: 94, startPoint y: 227, endPoint x: 199, endPoint y: 222, distance: 104.9
drag, startPoint x: 293, startPoint y: 312, endPoint x: 406, endPoint y: 321, distance: 113.3
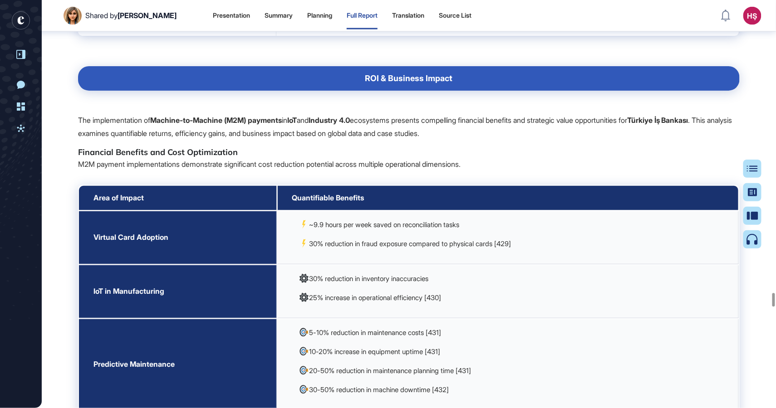
click at [406, 28] on span "Integrates financial technology with automotive processes using IoT to streamli…" at bounding box center [499, 19] width 416 height 19
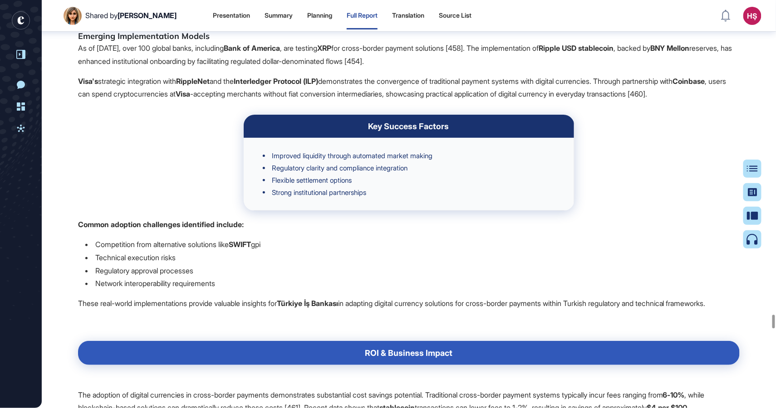
scroll to position [50182, 0]
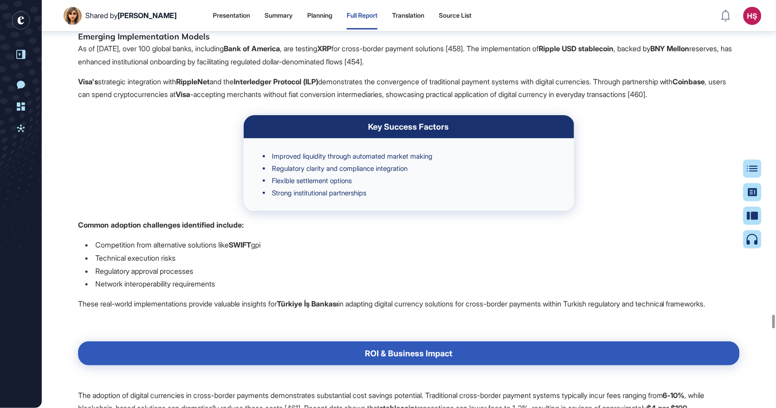
drag, startPoint x: 79, startPoint y: 150, endPoint x: 107, endPoint y: 163, distance: 30.4
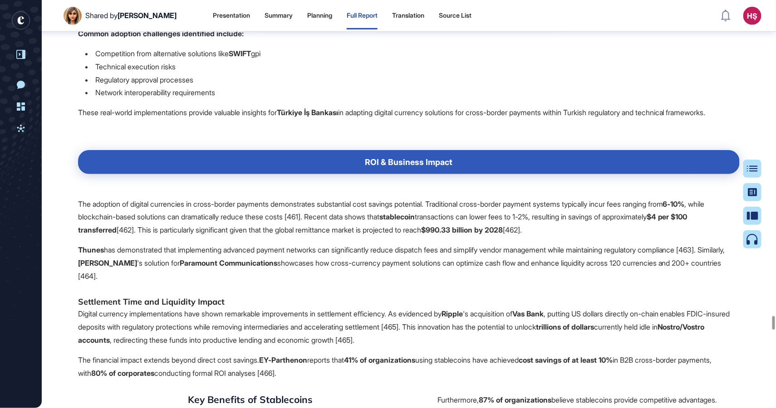
scroll to position [50373, 0]
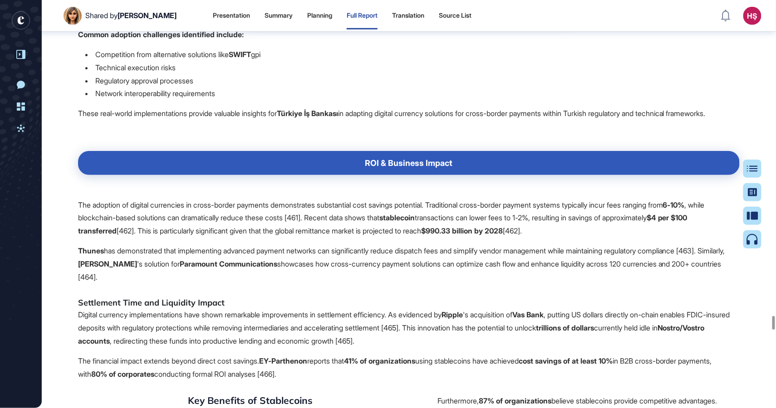
drag, startPoint x: 248, startPoint y: 215, endPoint x: 486, endPoint y: 212, distance: 237.7
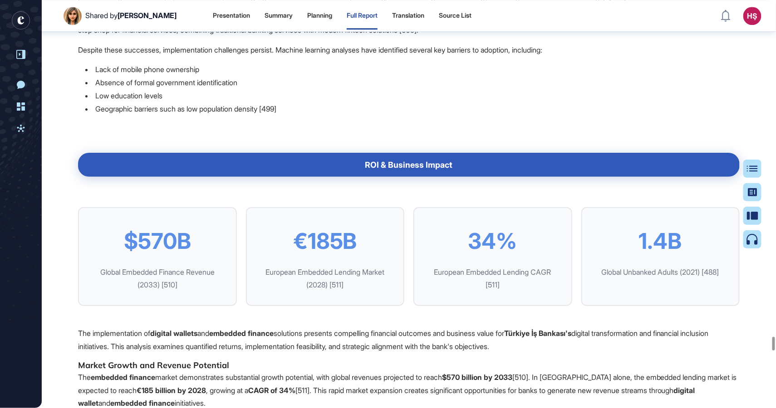
scroll to position [53711, 0]
